Goal: Task Accomplishment & Management: Complete application form

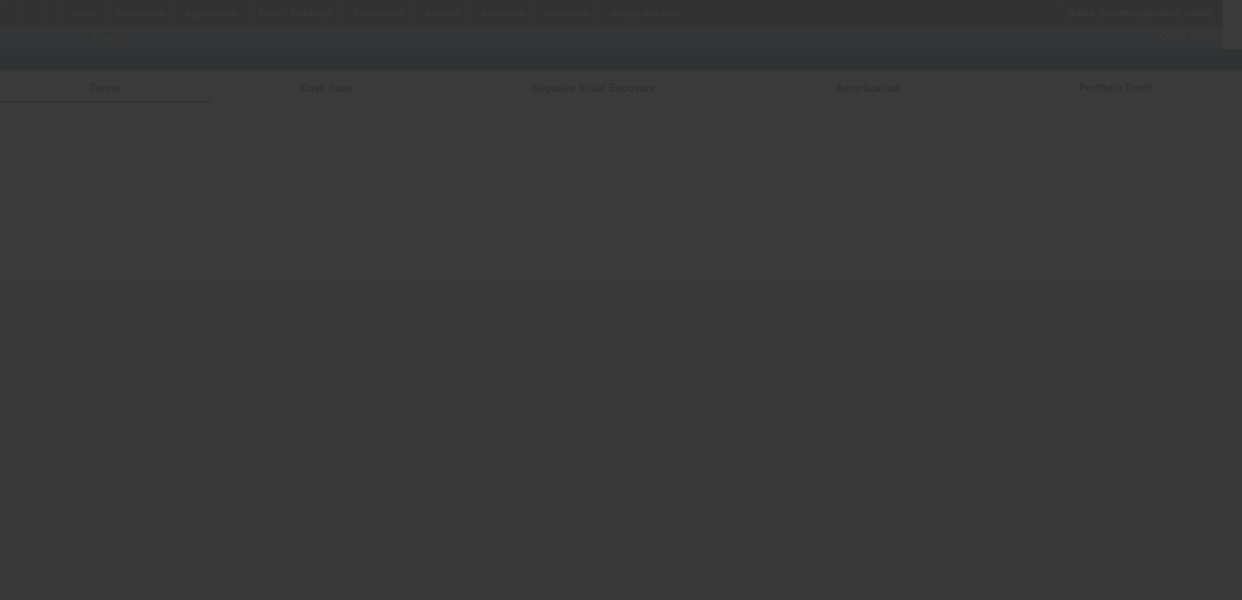
click at [123, 11] on div at bounding box center [621, 300] width 1242 height 600
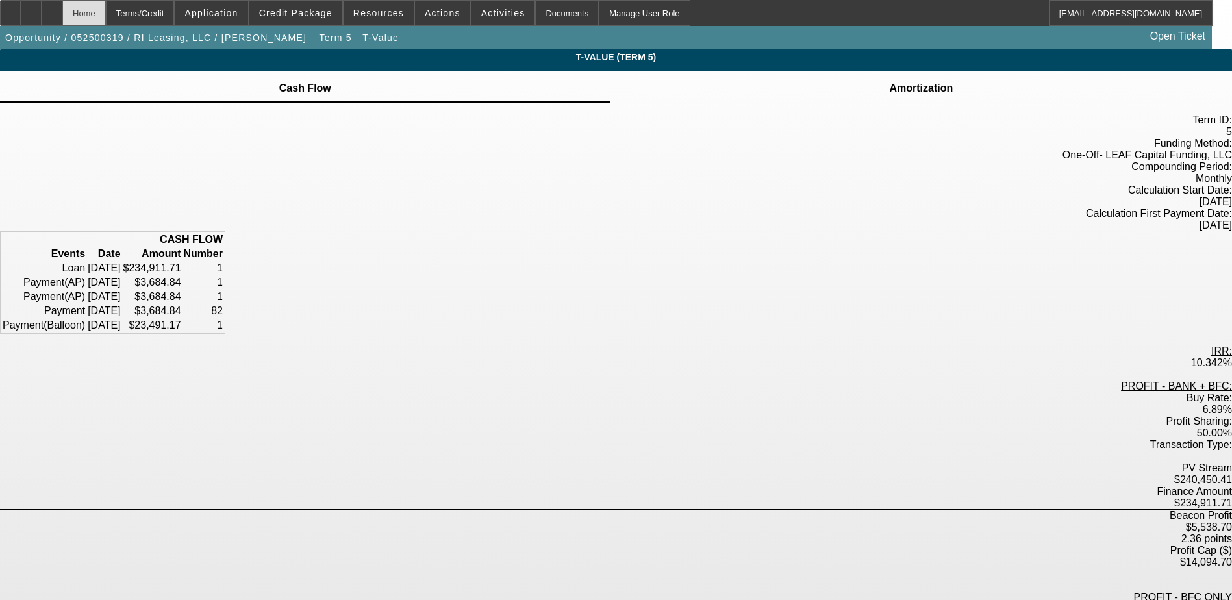
click at [106, 16] on div "Home" at bounding box center [84, 13] width 44 height 26
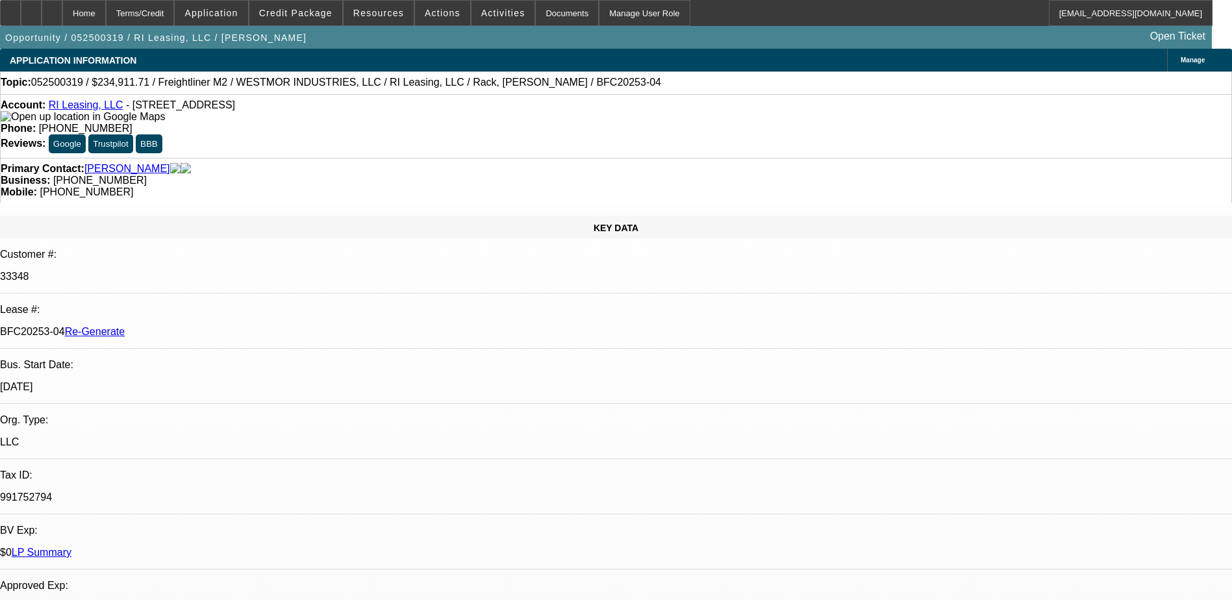
select select "0"
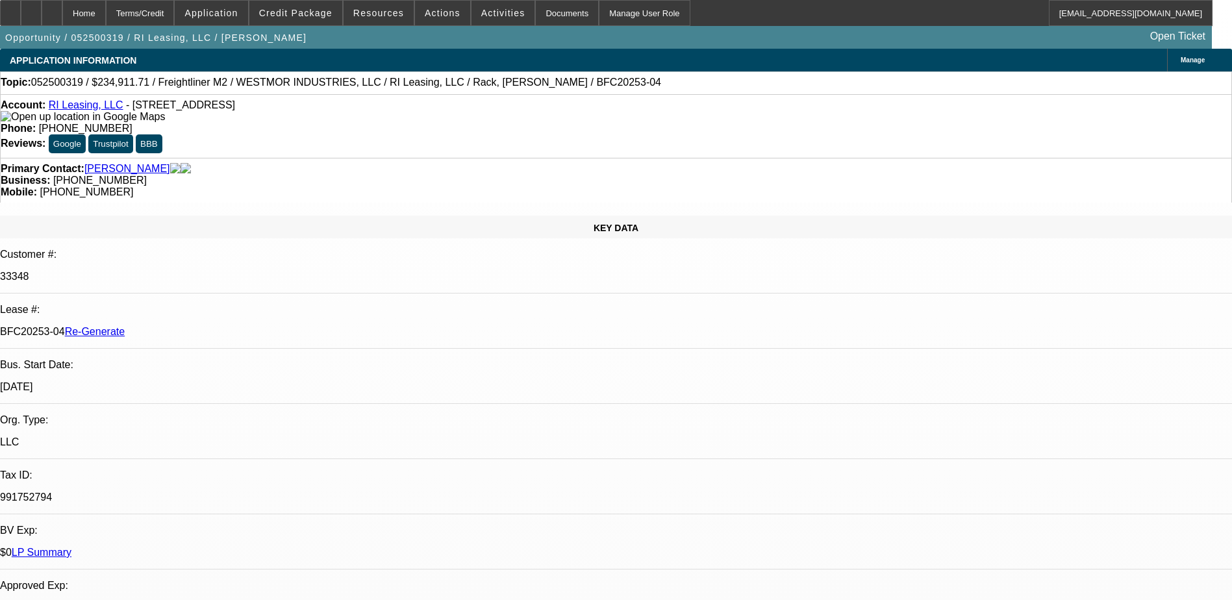
select select "0"
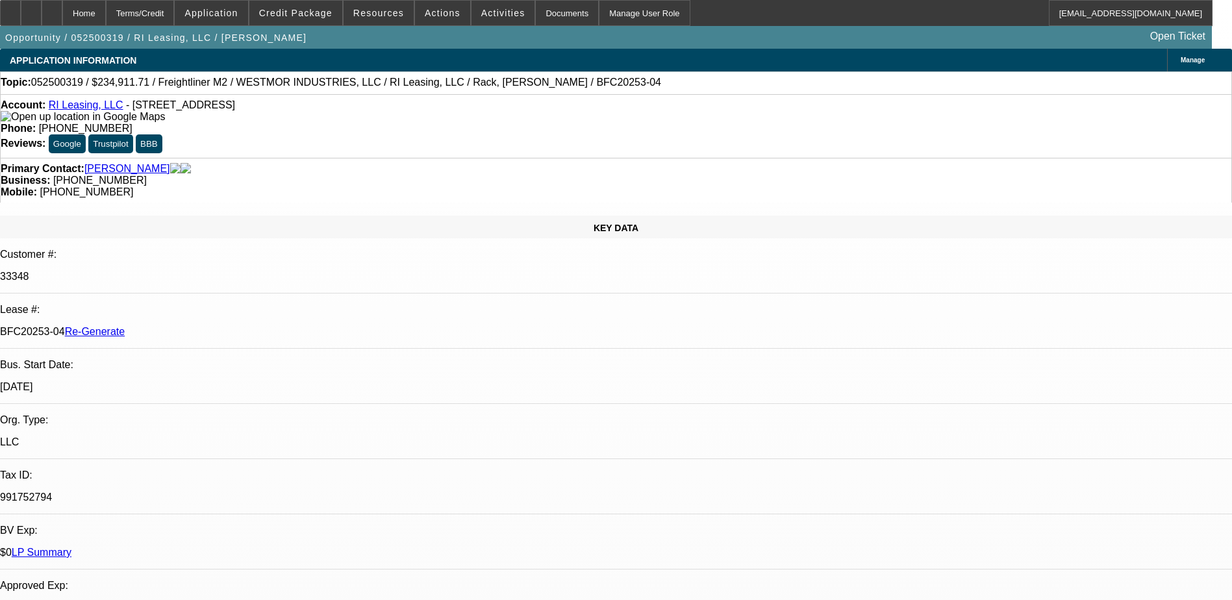
select select "0"
select select "1"
select select "6"
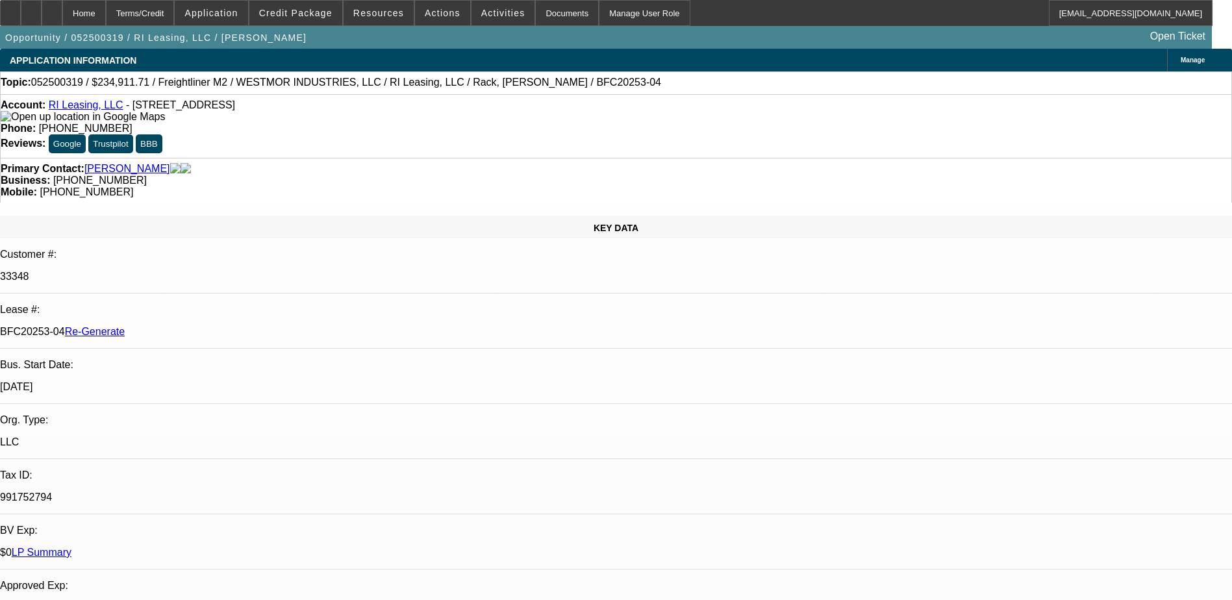
select select "1"
select select "6"
select select "1"
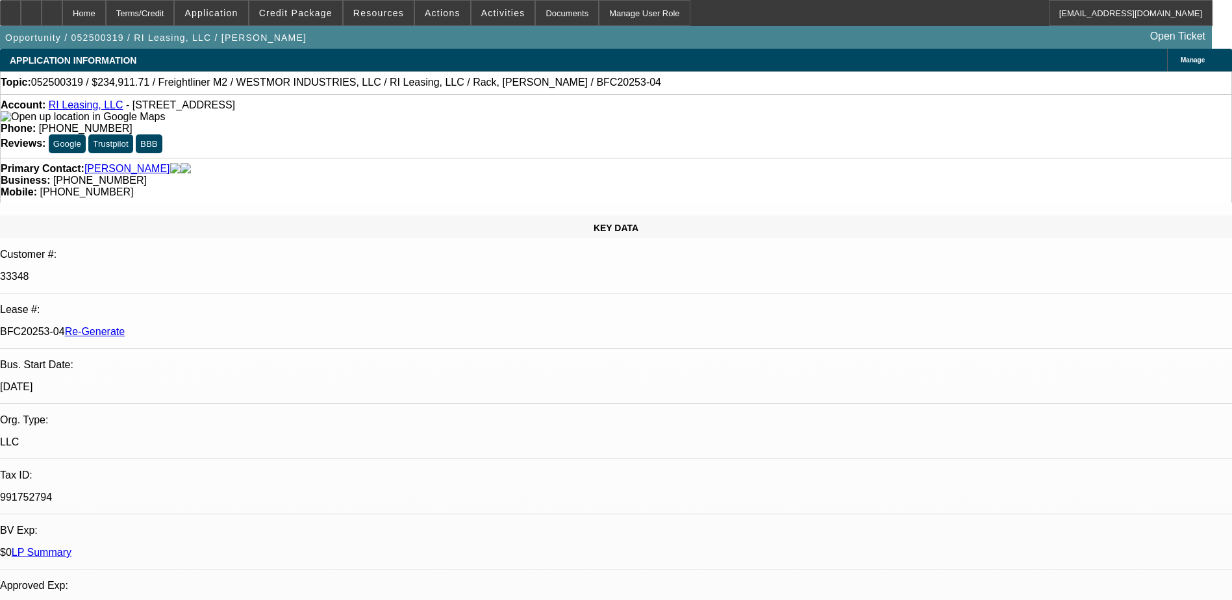
select select "6"
select select "1"
select select "6"
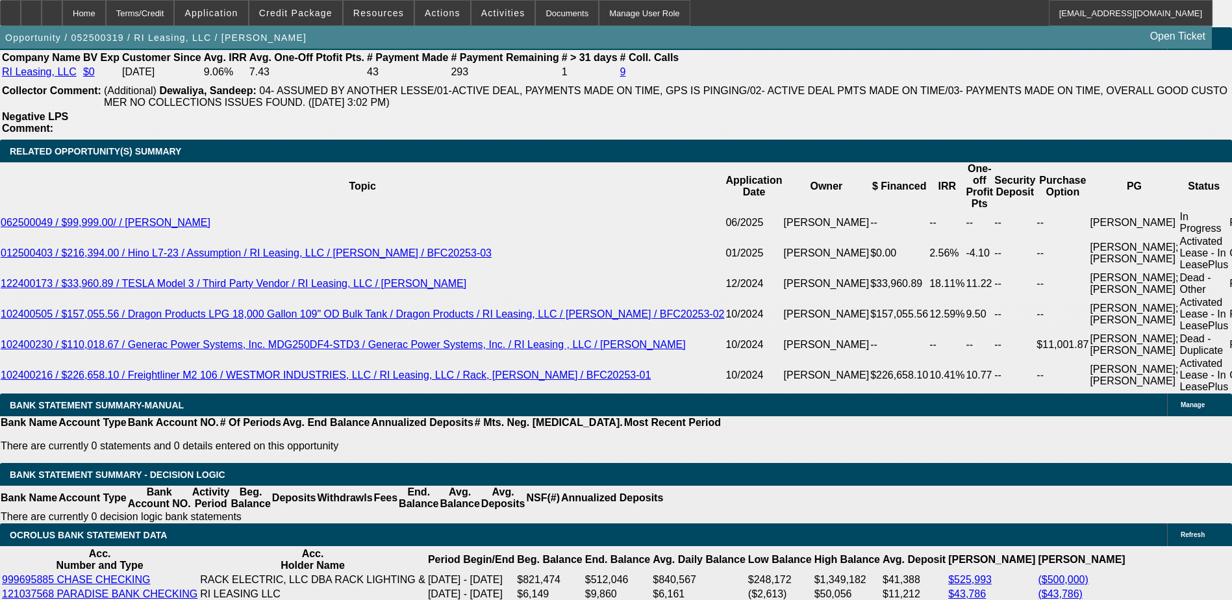
scroll to position [2339, 0]
